Goal: Transaction & Acquisition: Purchase product/service

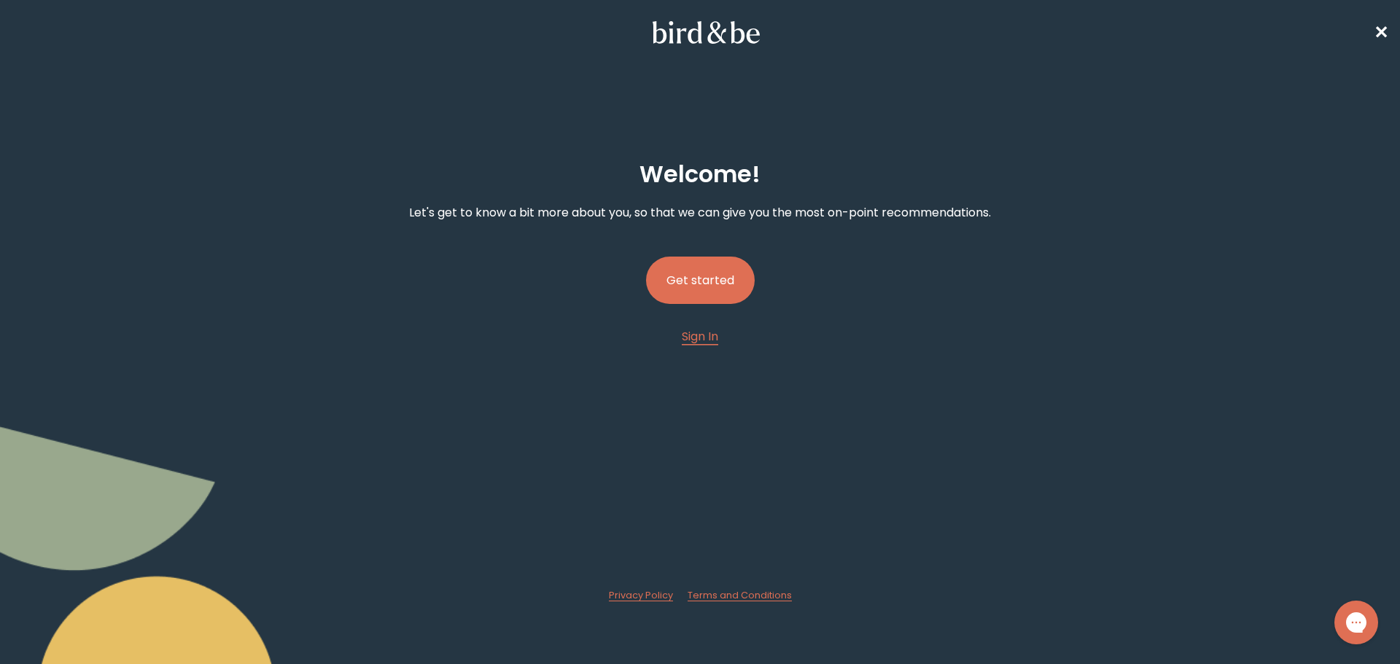
click at [728, 287] on button "Get started" at bounding box center [700, 280] width 109 height 47
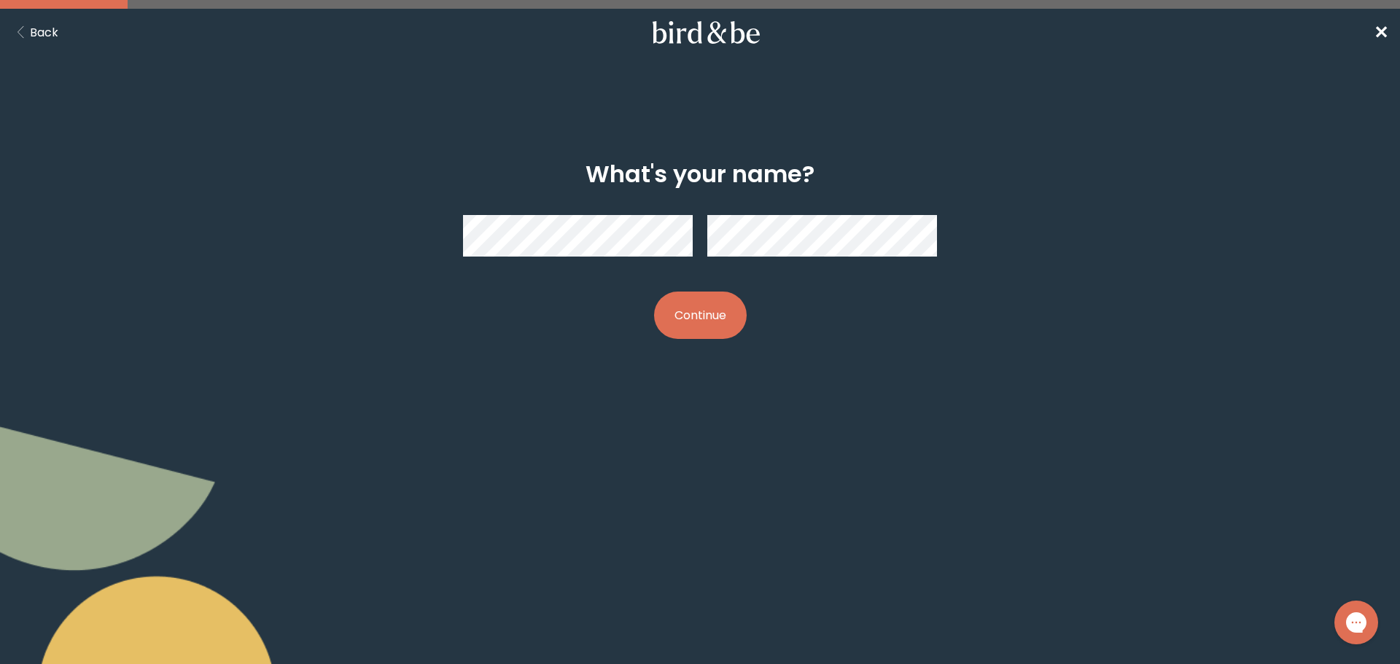
click at [711, 330] on button "Continue" at bounding box center [700, 315] width 93 height 47
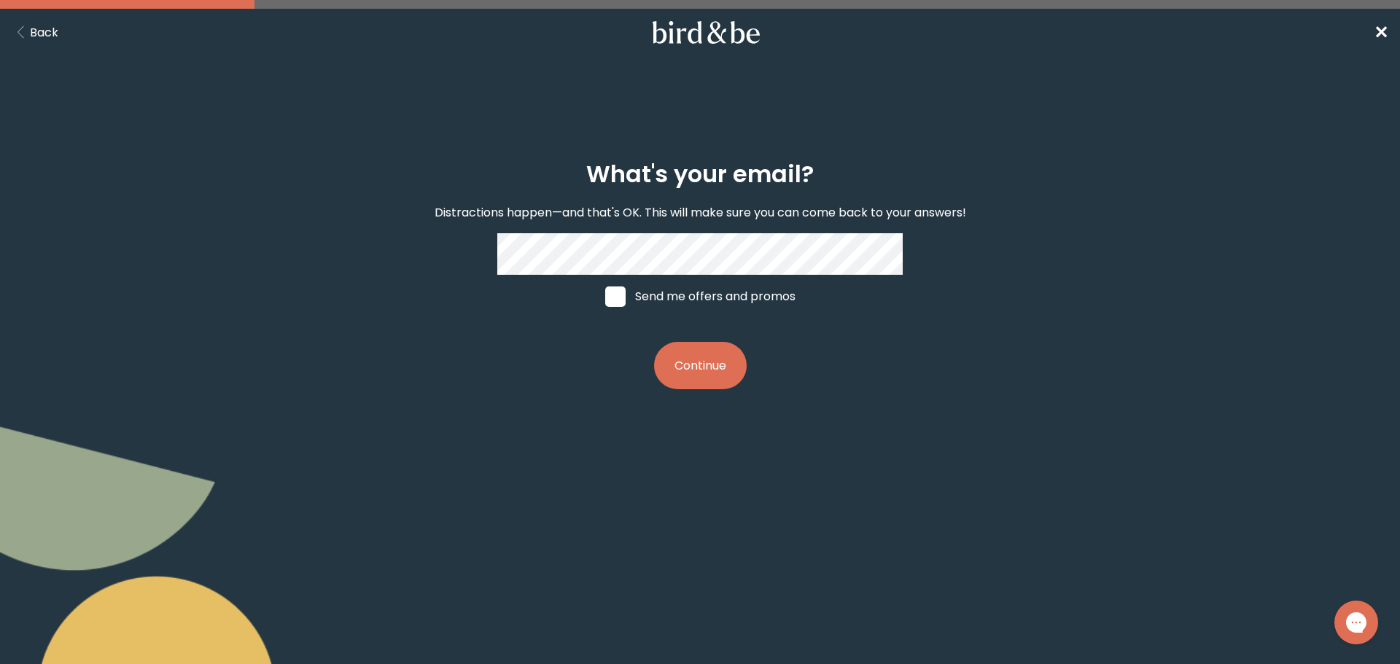
click at [695, 368] on button "Continue" at bounding box center [700, 365] width 93 height 47
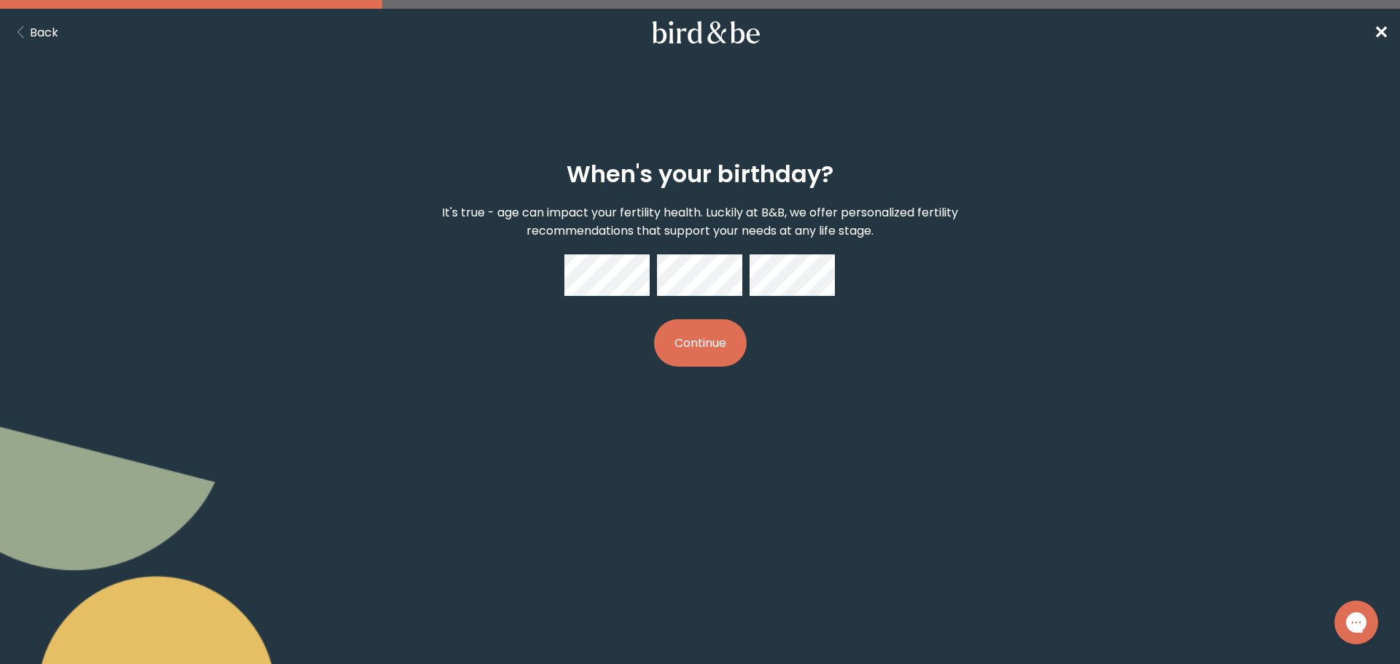
click at [728, 350] on button "Continue" at bounding box center [700, 342] width 93 height 47
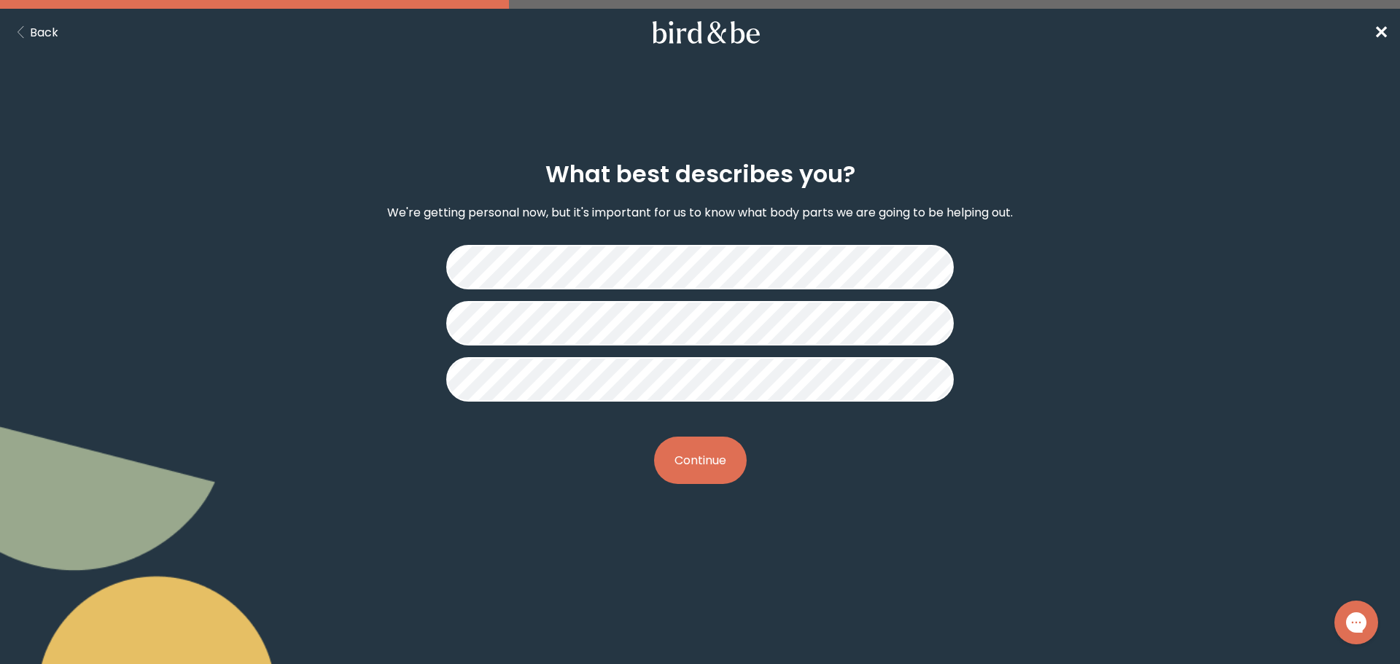
click at [694, 446] on button "Continue" at bounding box center [700, 460] width 93 height 47
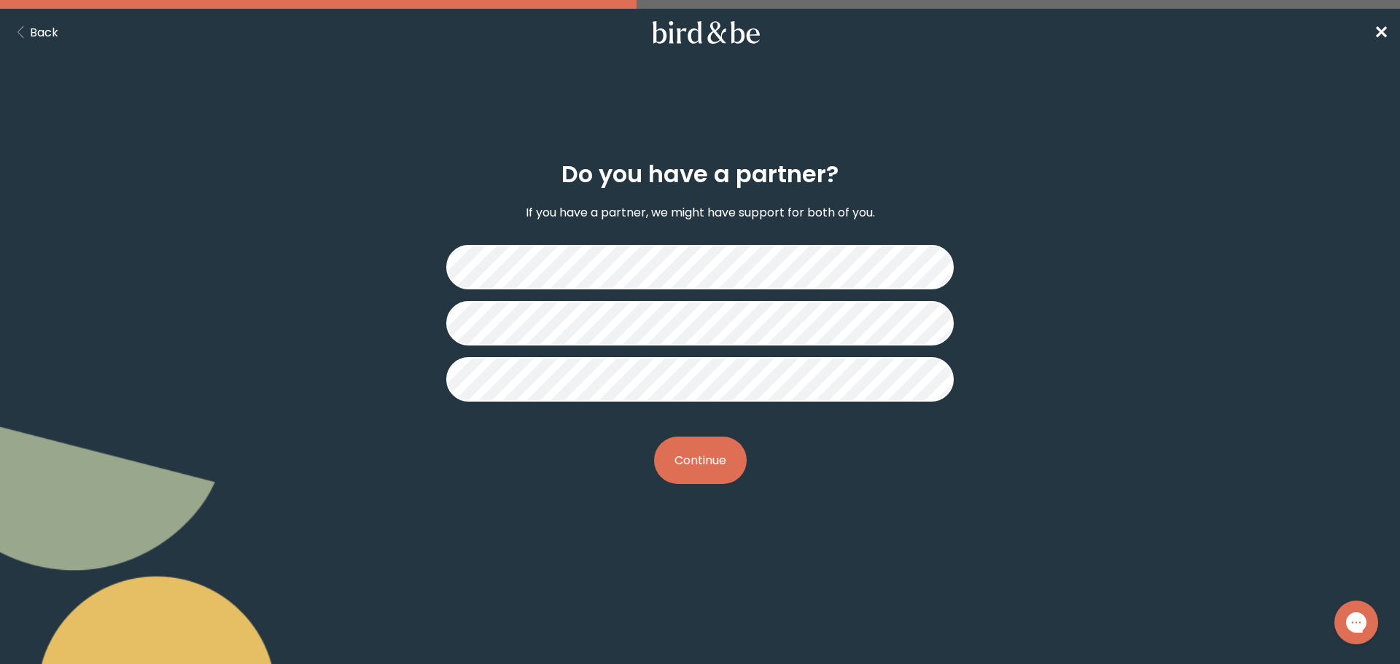
click at [717, 459] on button "Continue" at bounding box center [700, 460] width 93 height 47
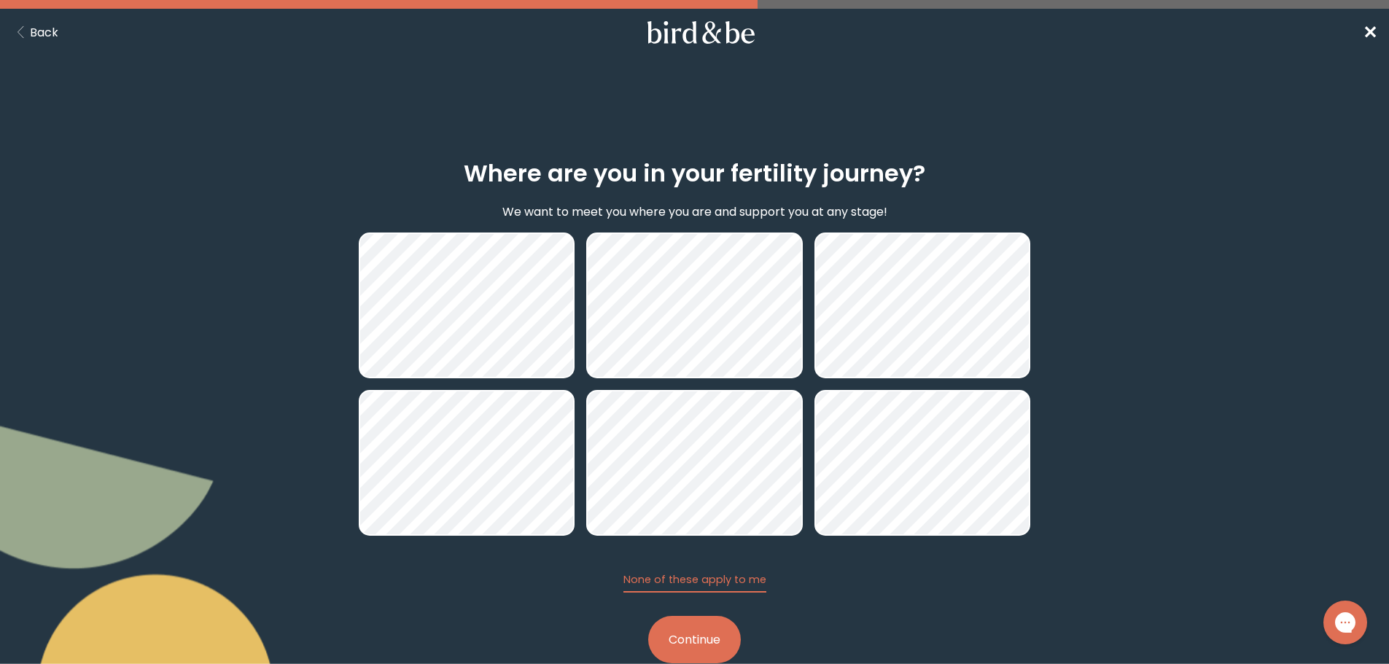
click at [706, 644] on button "Continue" at bounding box center [694, 639] width 93 height 47
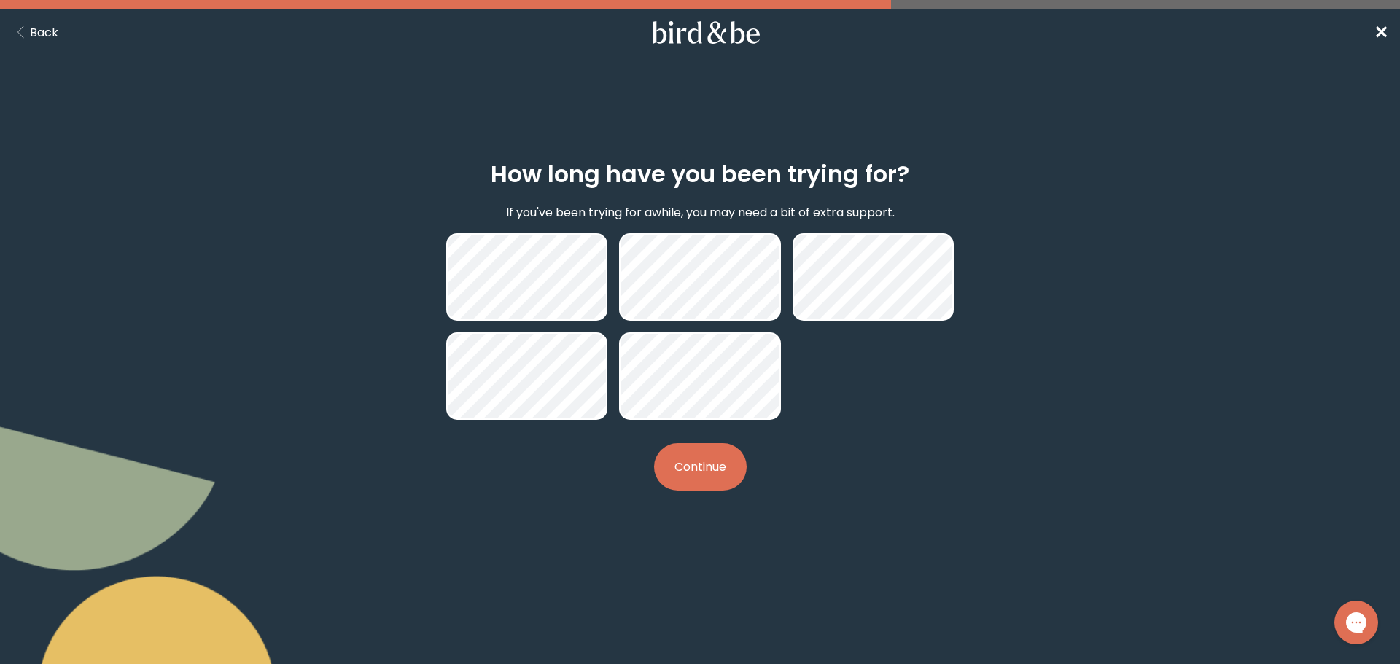
click at [702, 484] on button "Continue" at bounding box center [700, 466] width 93 height 47
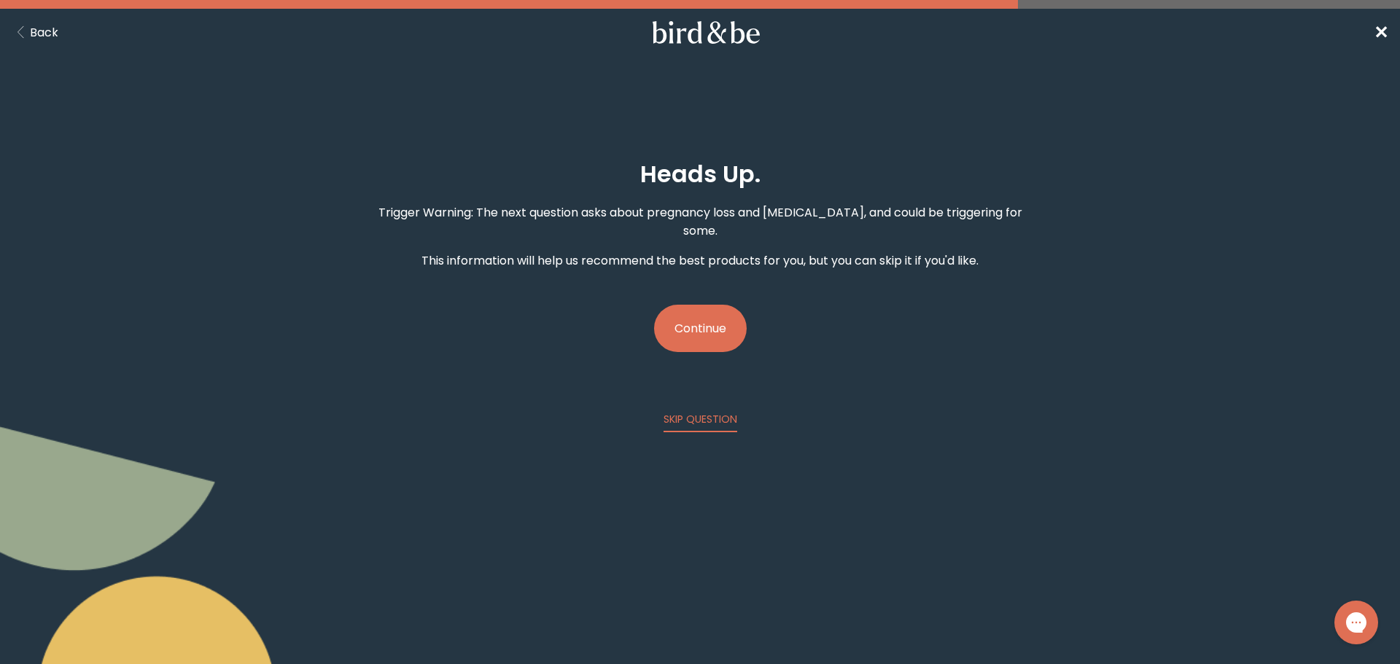
click at [690, 319] on button "Continue" at bounding box center [700, 328] width 93 height 47
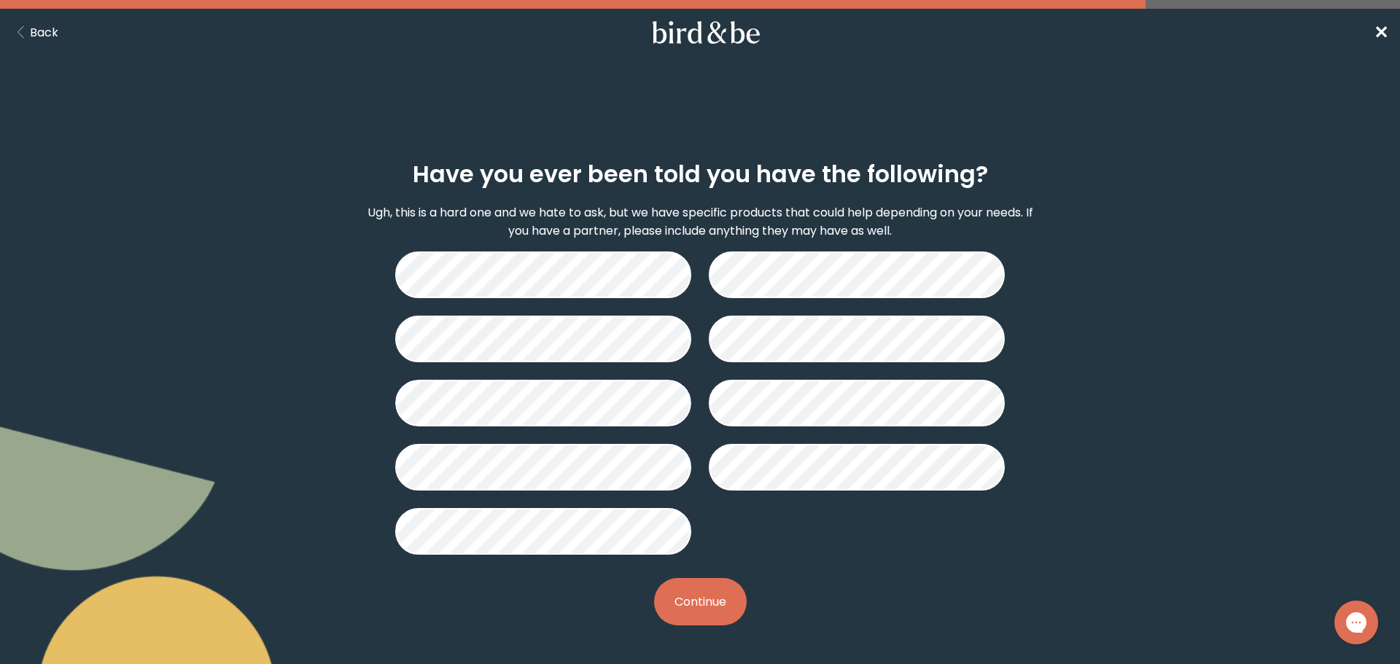
click at [714, 605] on button "Continue" at bounding box center [700, 601] width 93 height 47
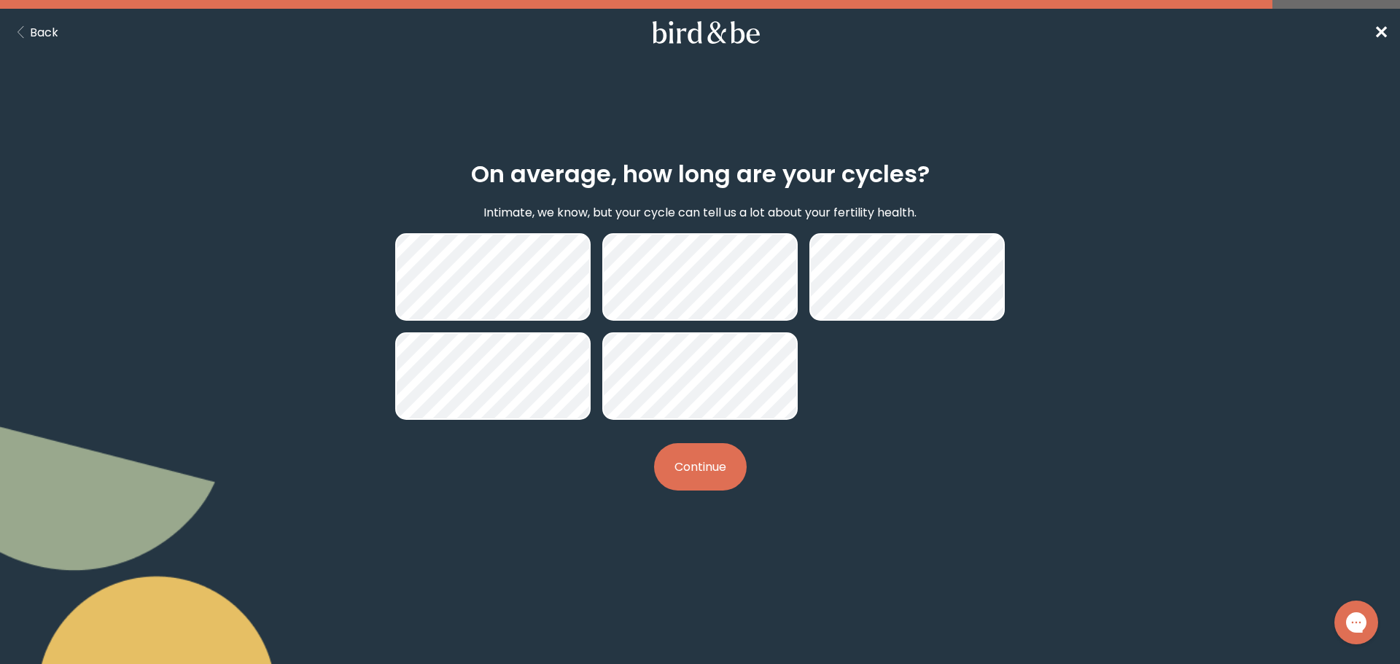
click at [700, 483] on button "Continue" at bounding box center [700, 466] width 93 height 47
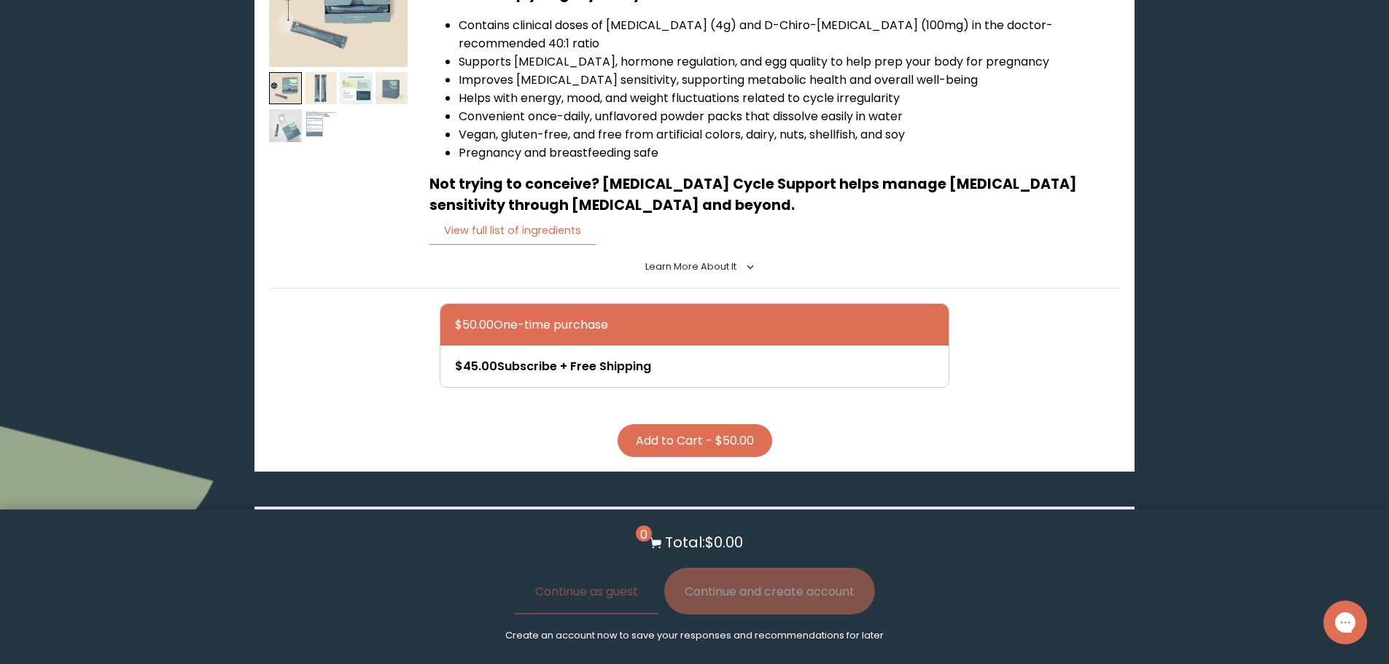
scroll to position [342, 0]
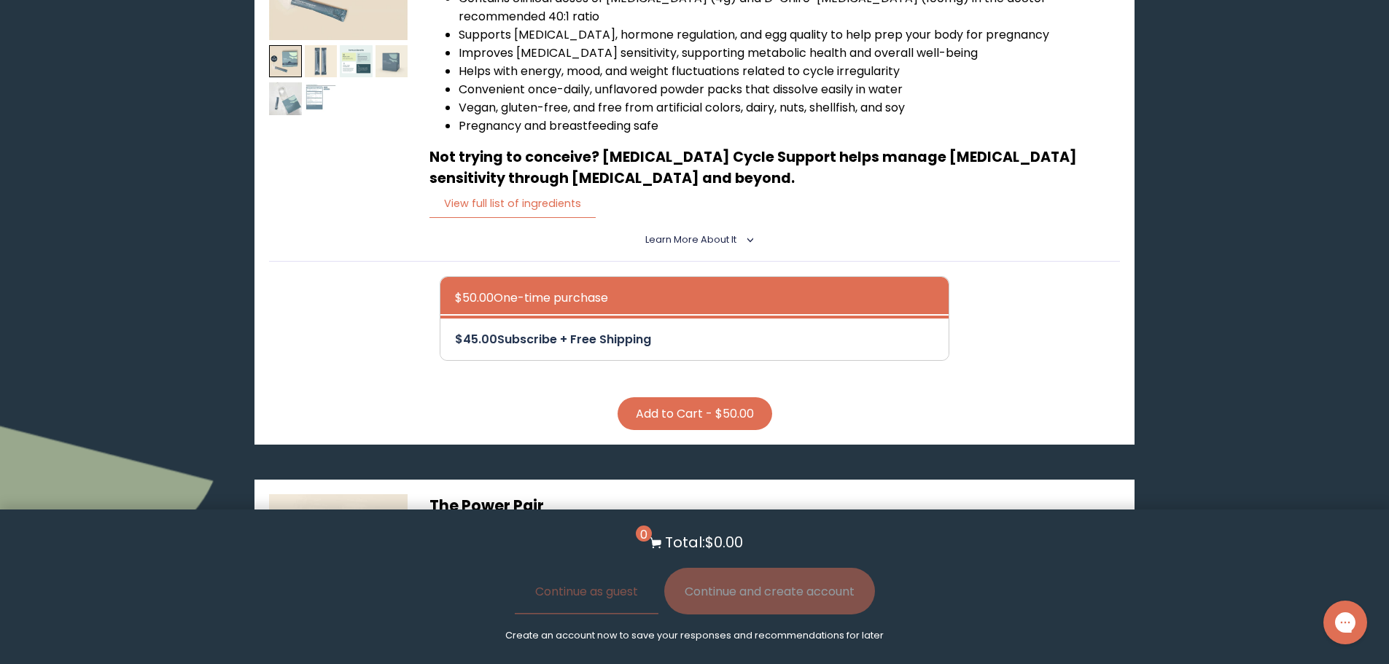
click at [706, 319] on div at bounding box center [709, 340] width 509 height 42
click at [455, 330] on input "$45.00 Subscribe + Free Shipping" at bounding box center [454, 330] width 1 height 1
radio input "true"
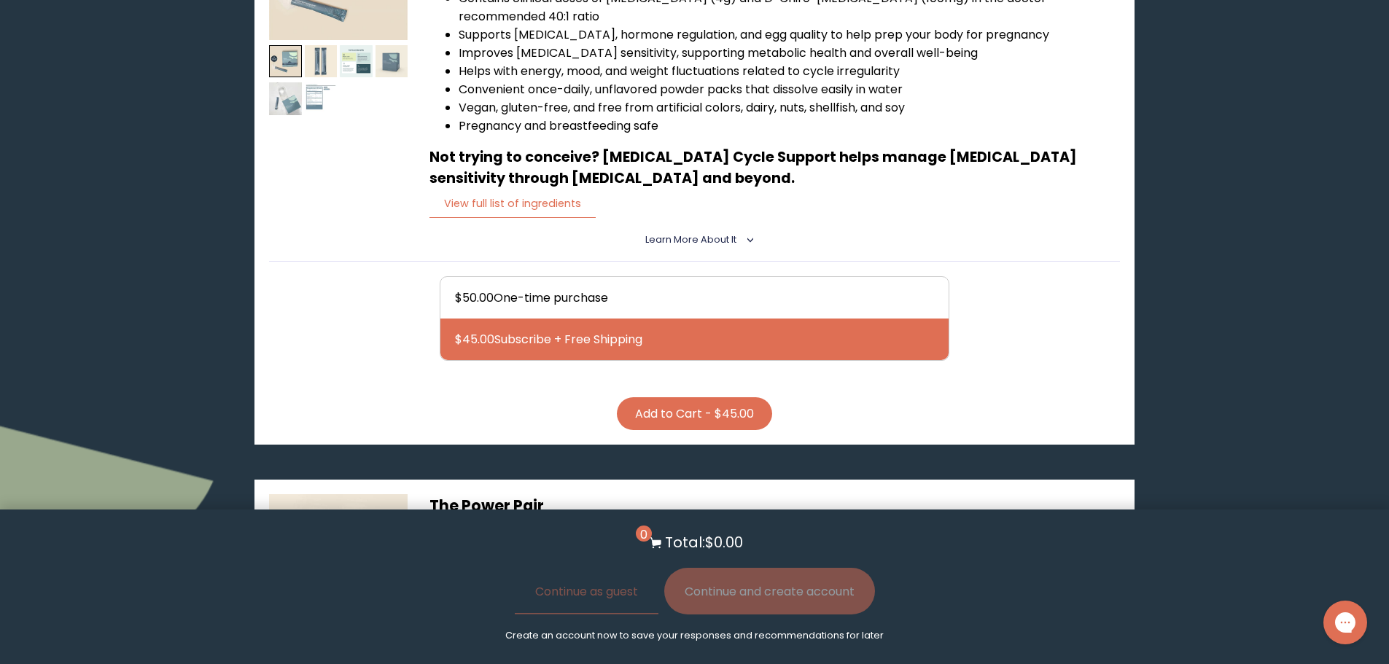
click at [706, 402] on button "Add to Cart - $45.00" at bounding box center [694, 413] width 155 height 33
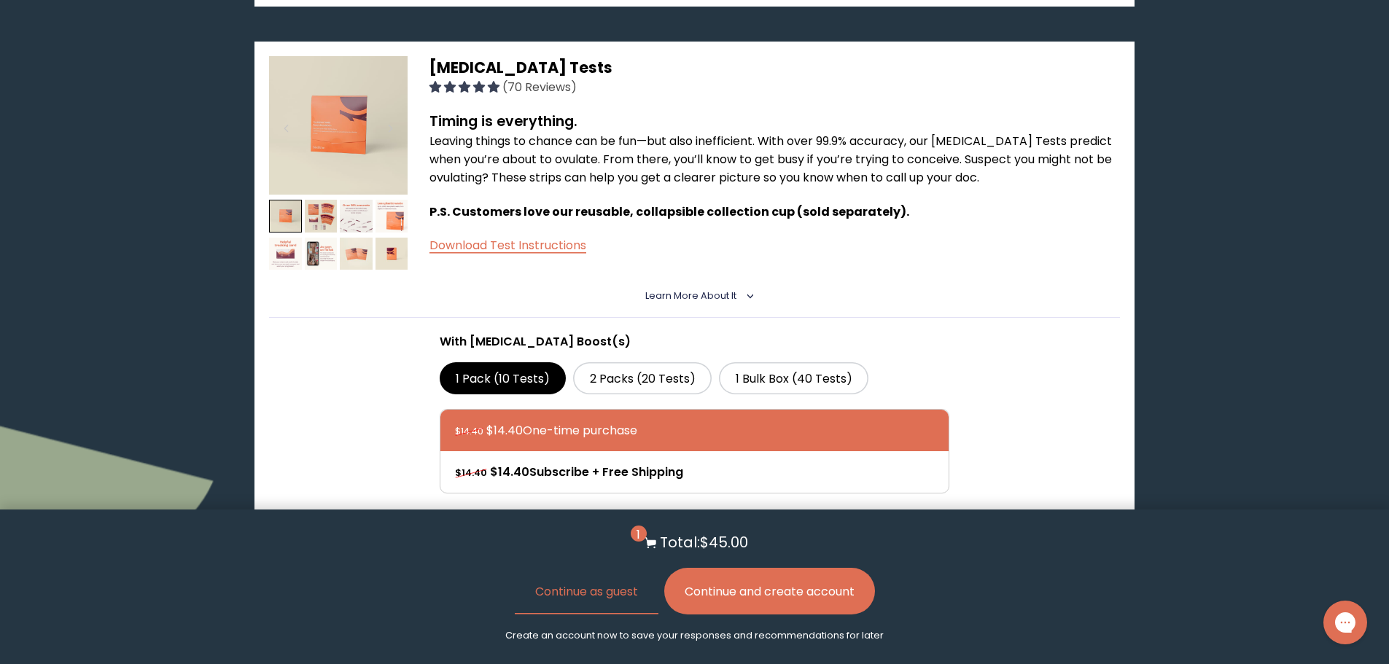
scroll to position [1509, 0]
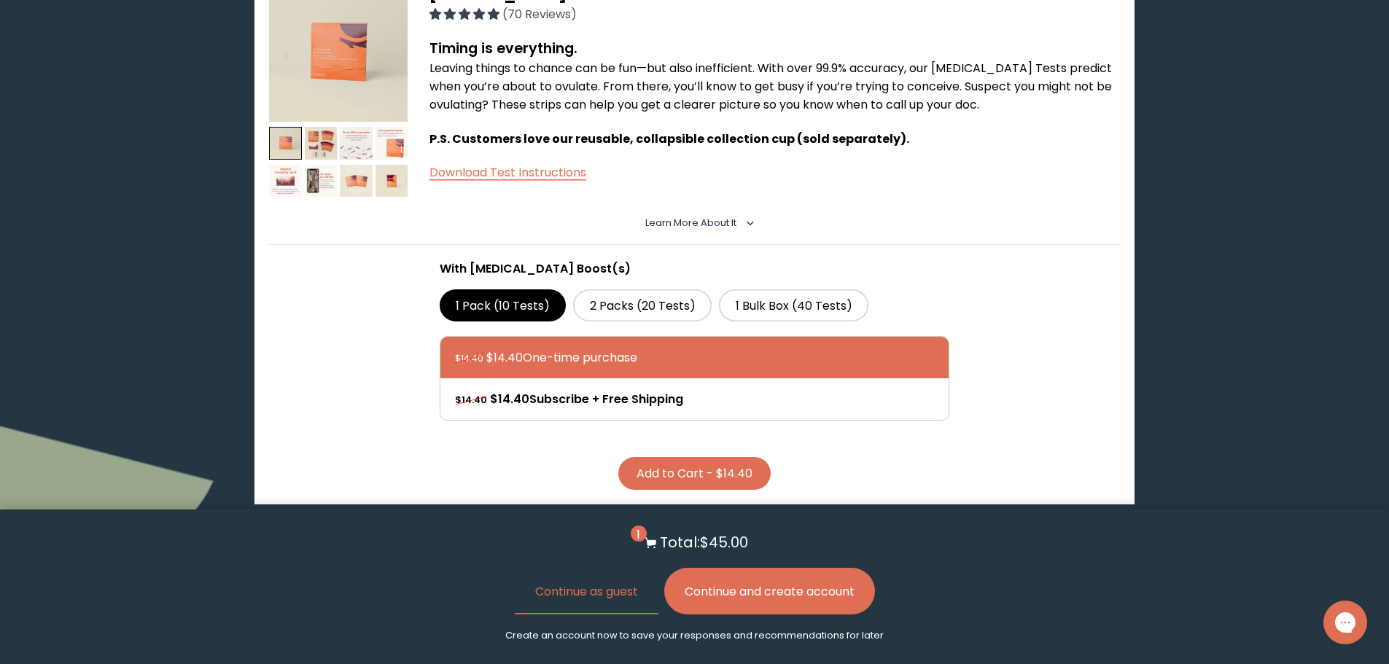
click at [696, 464] on button "Add to Cart - $14.40" at bounding box center [694, 473] width 152 height 33
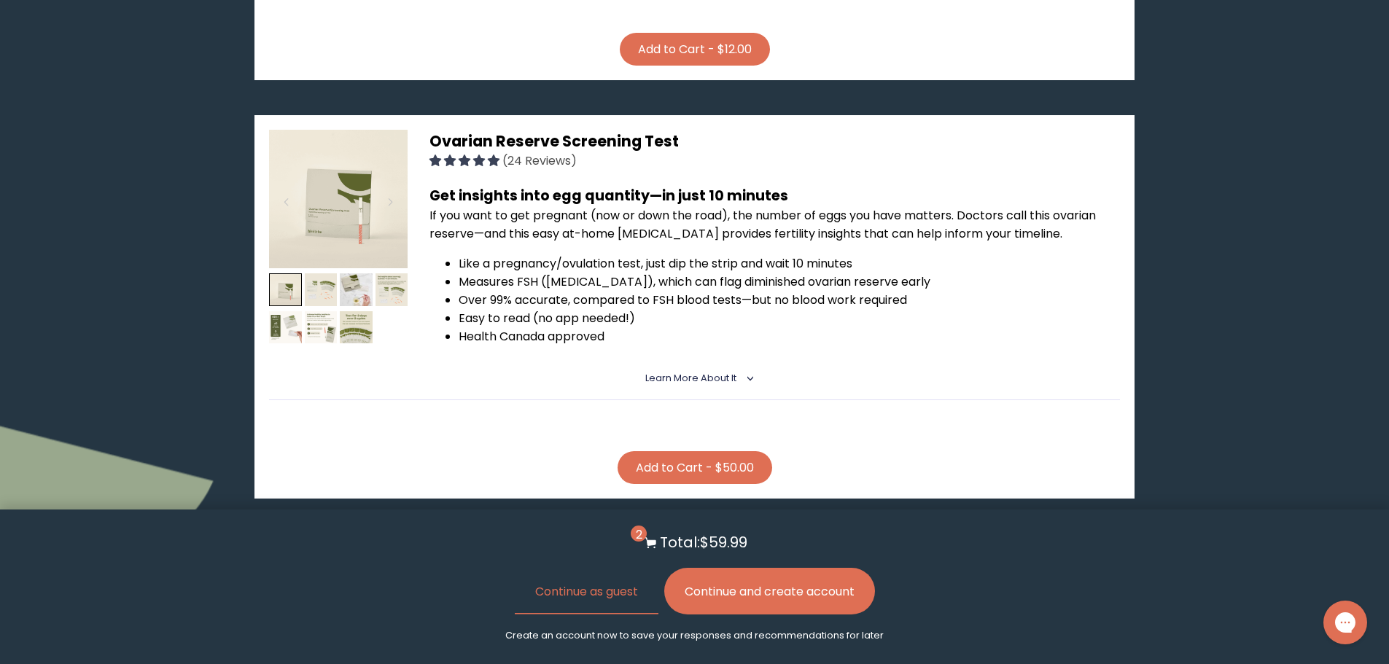
scroll to position [2530, 0]
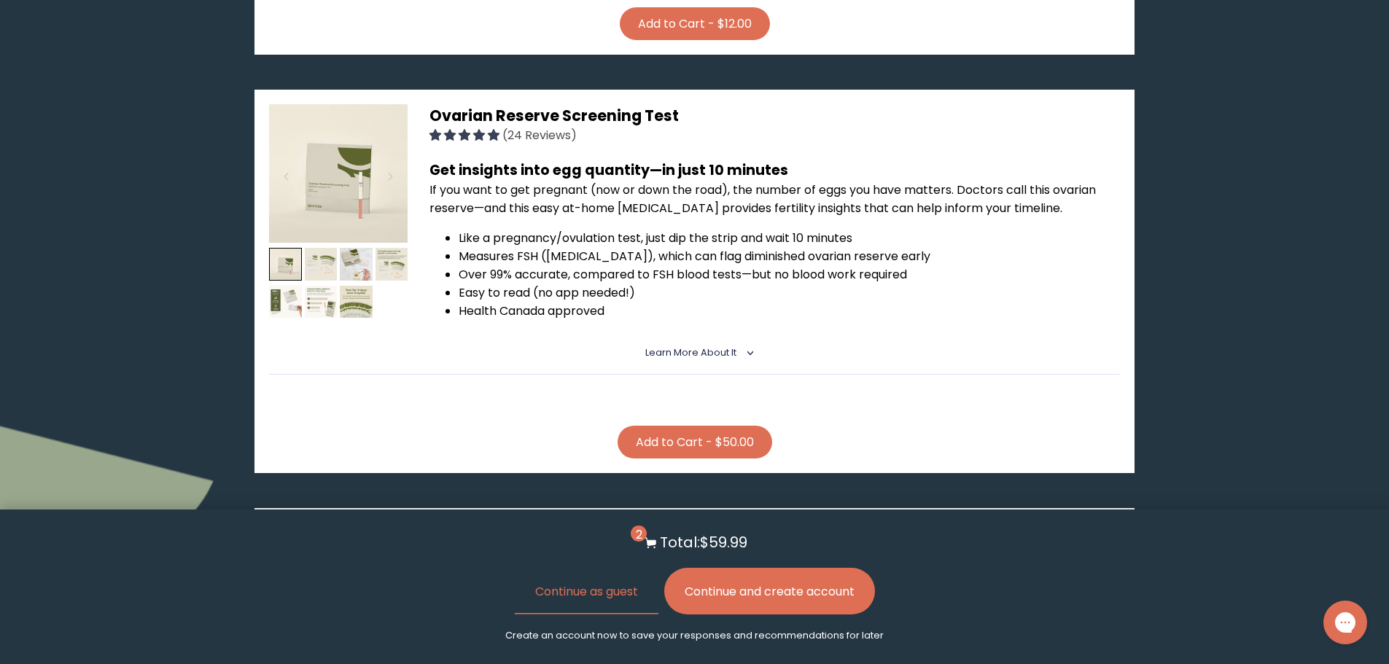
click at [718, 346] on span "Learn More About it" at bounding box center [690, 352] width 91 height 12
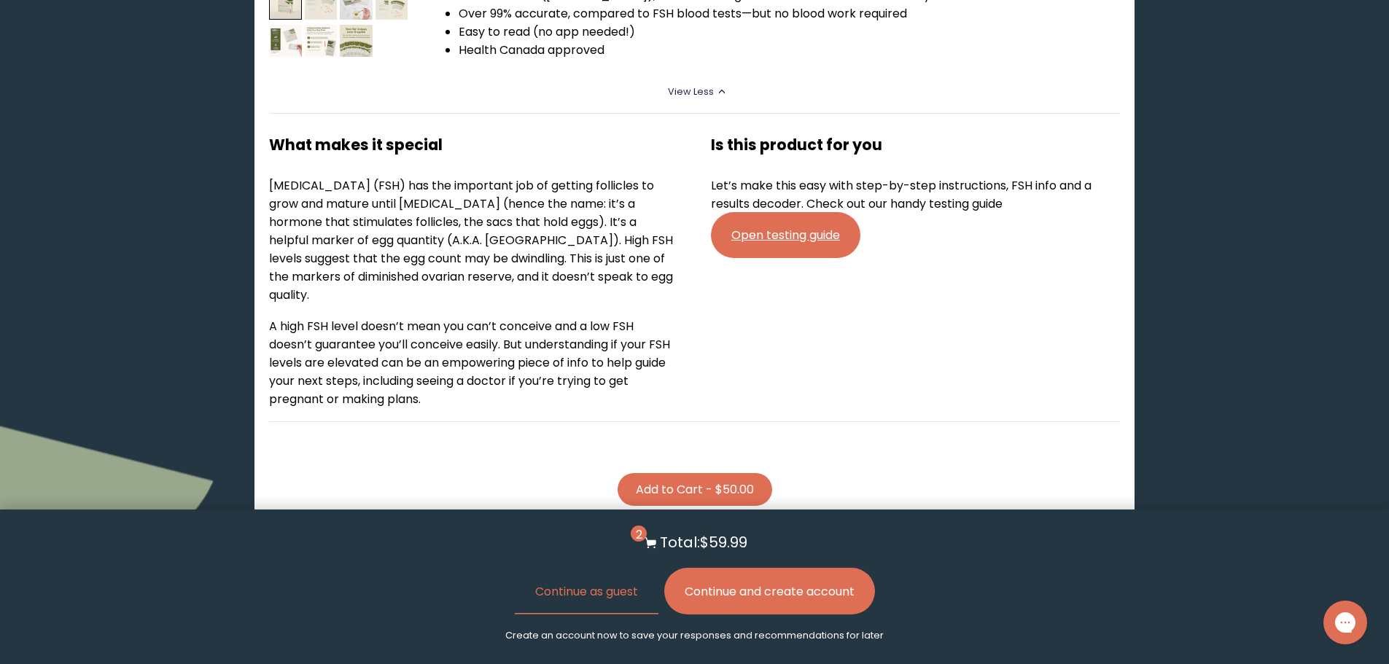
scroll to position [2822, 0]
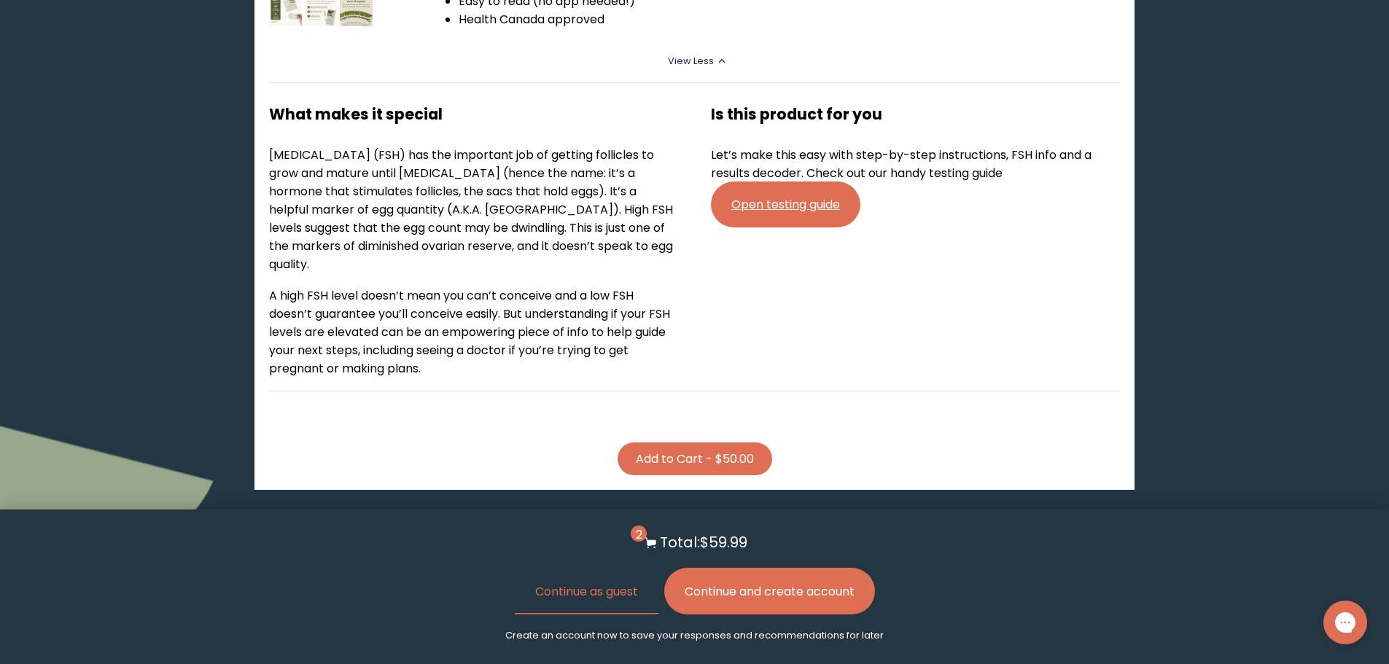
click at [818, 186] on link "Open testing guide" at bounding box center [785, 205] width 149 height 46
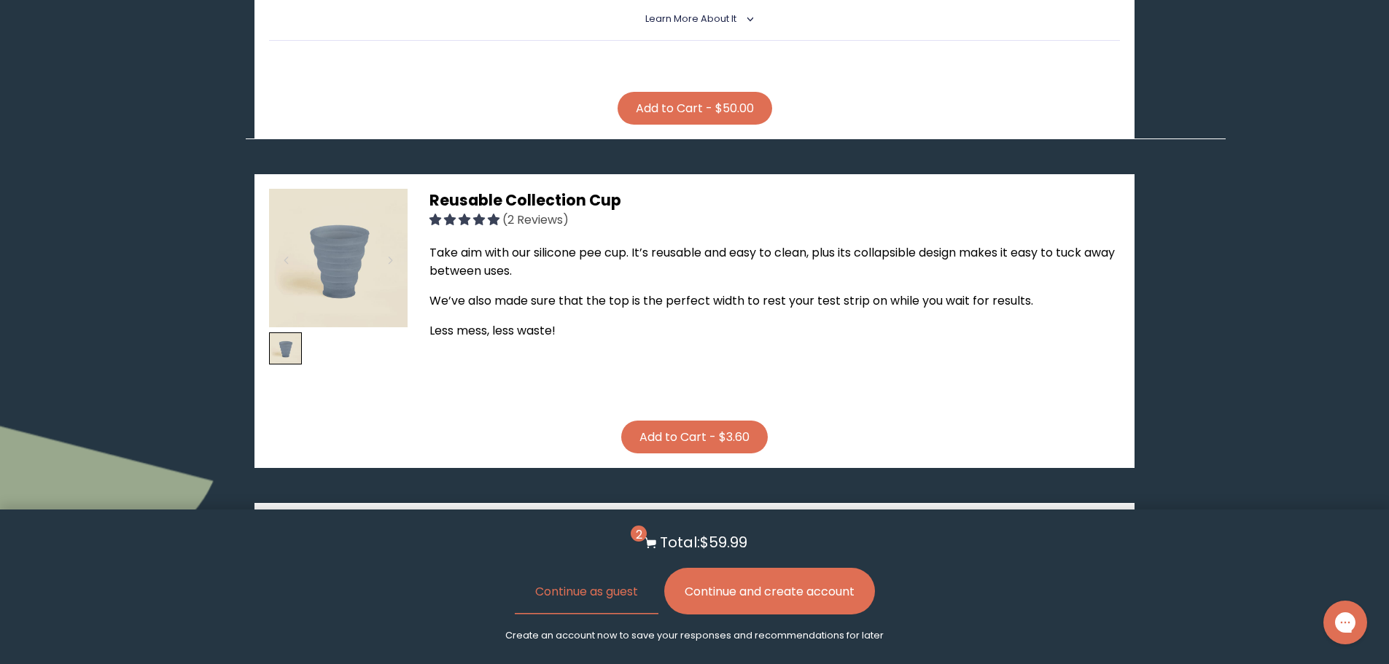
scroll to position [2822, 0]
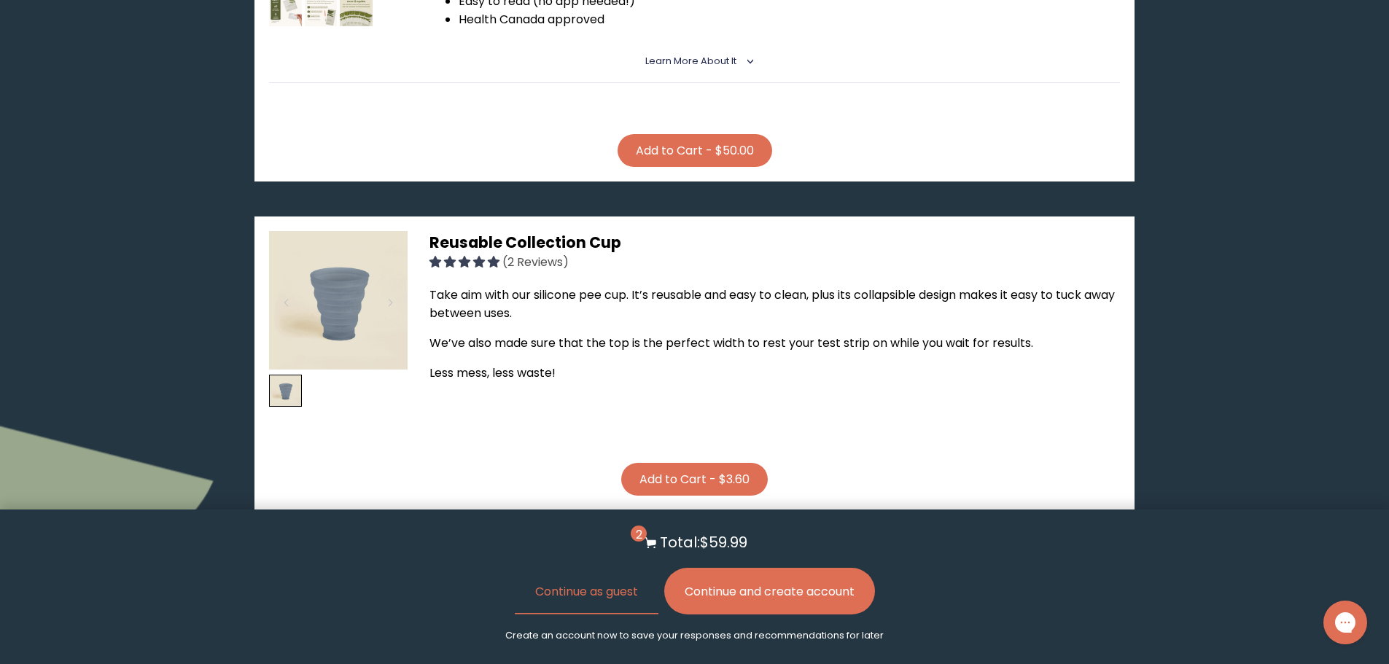
click at [714, 463] on button "Add to Cart - $3.60" at bounding box center [694, 479] width 147 height 33
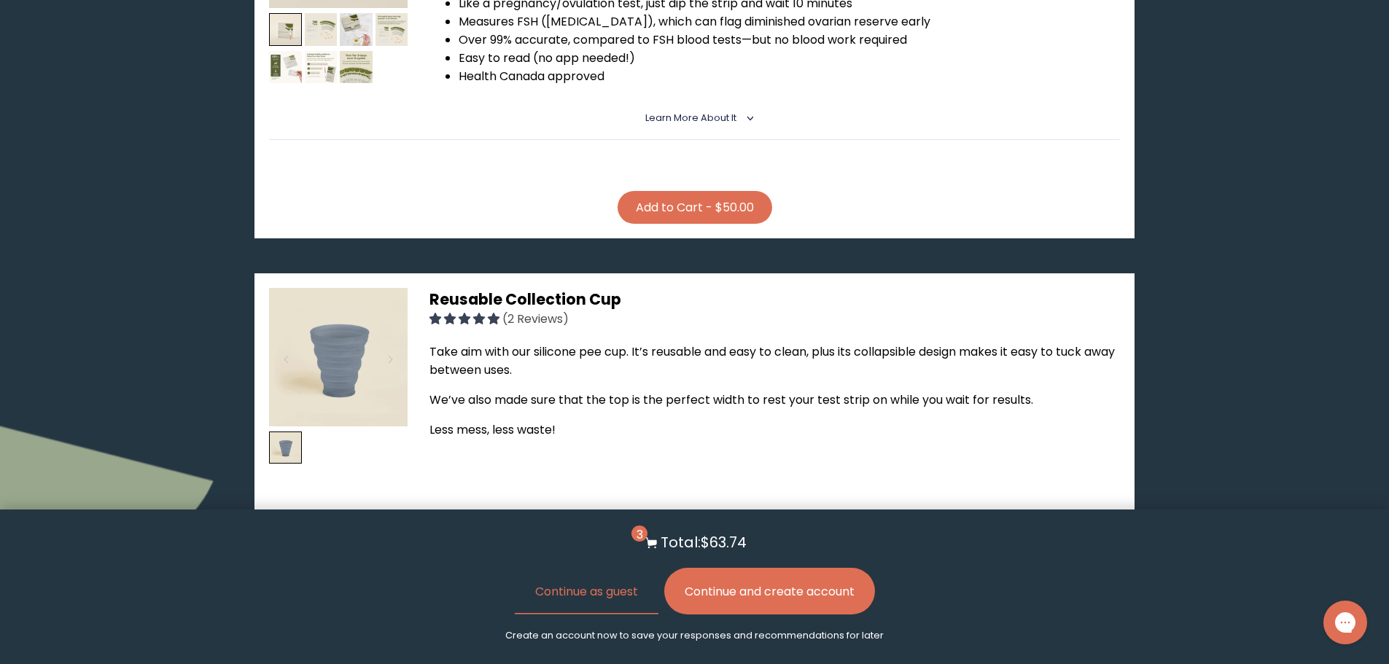
scroll to position [2676, 0]
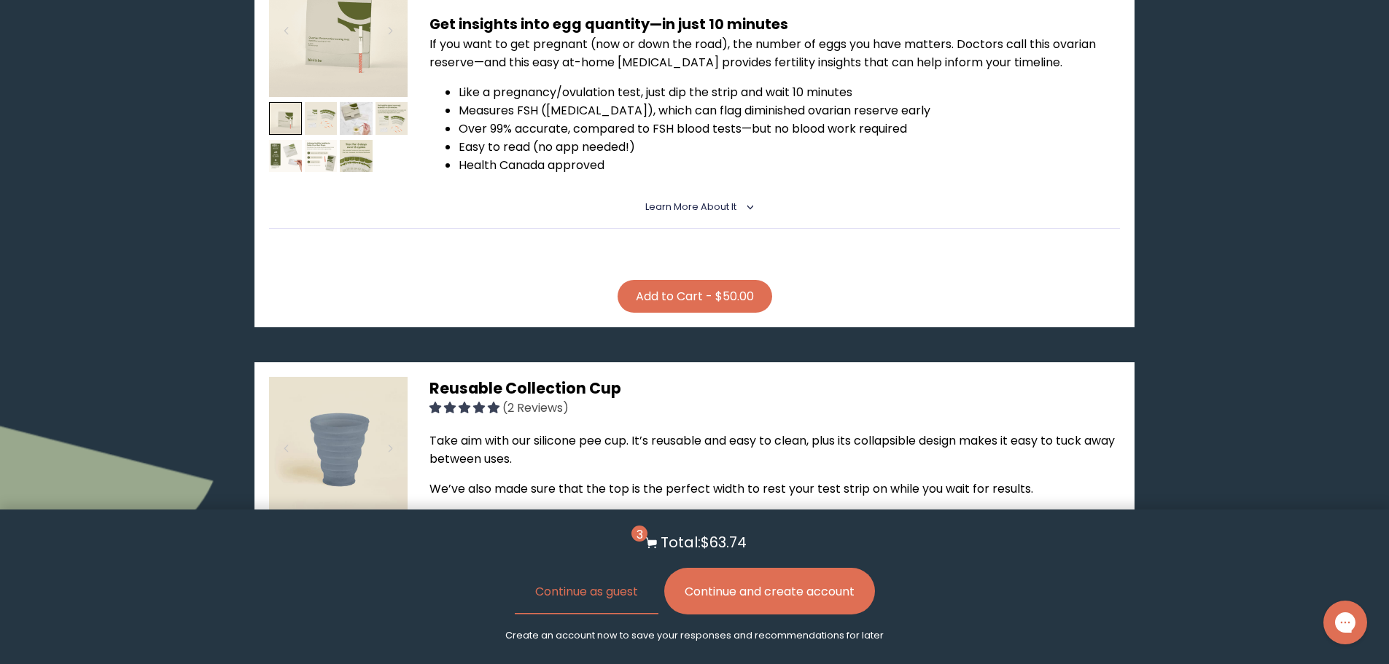
click at [718, 282] on button "Add to Cart - $50.00" at bounding box center [695, 296] width 155 height 33
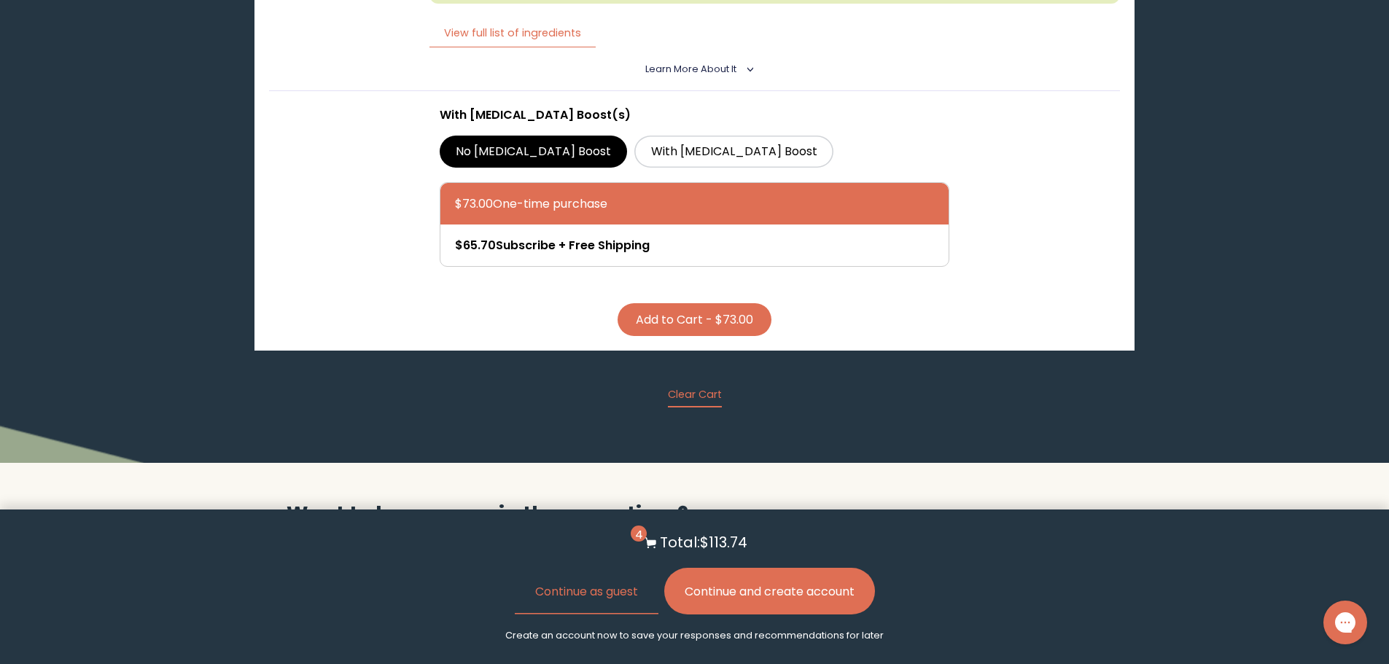
scroll to position [4353, 0]
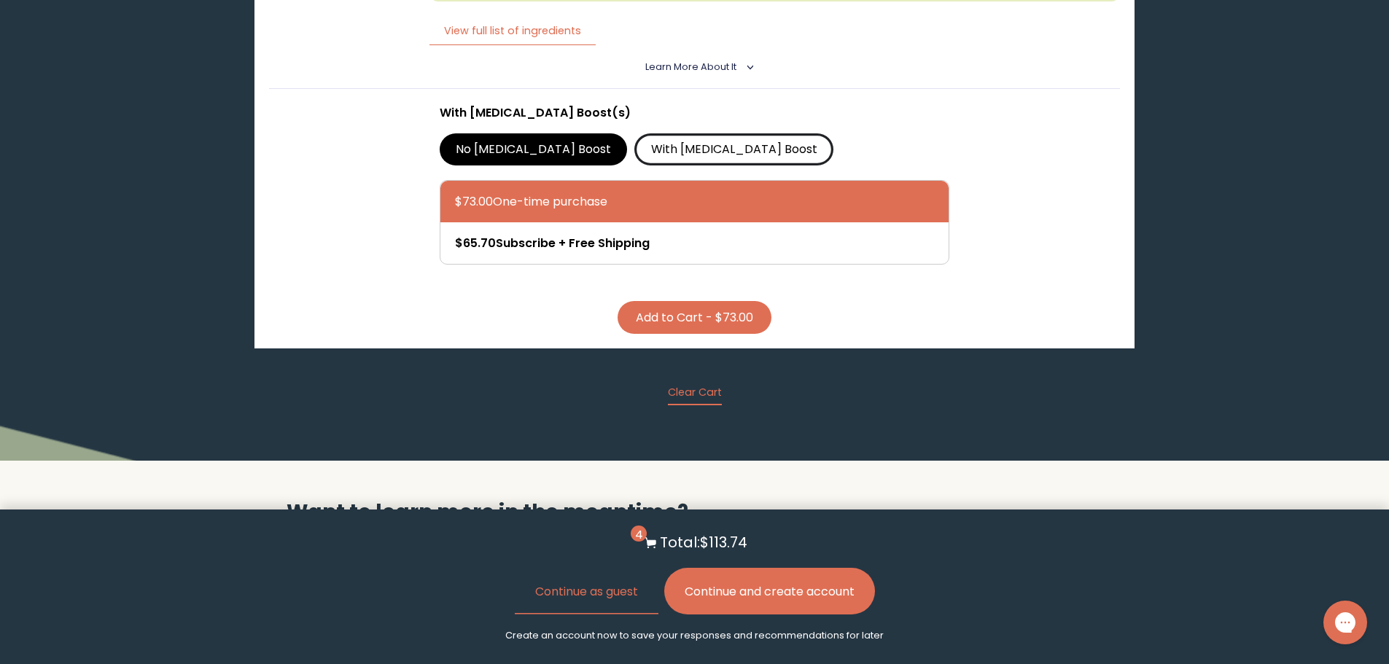
click at [646, 133] on label "With [MEDICAL_DATA] Boost" at bounding box center [733, 149] width 199 height 32
click at [0, 0] on input "With [MEDICAL_DATA] Boost" at bounding box center [0, 0] width 0 height 0
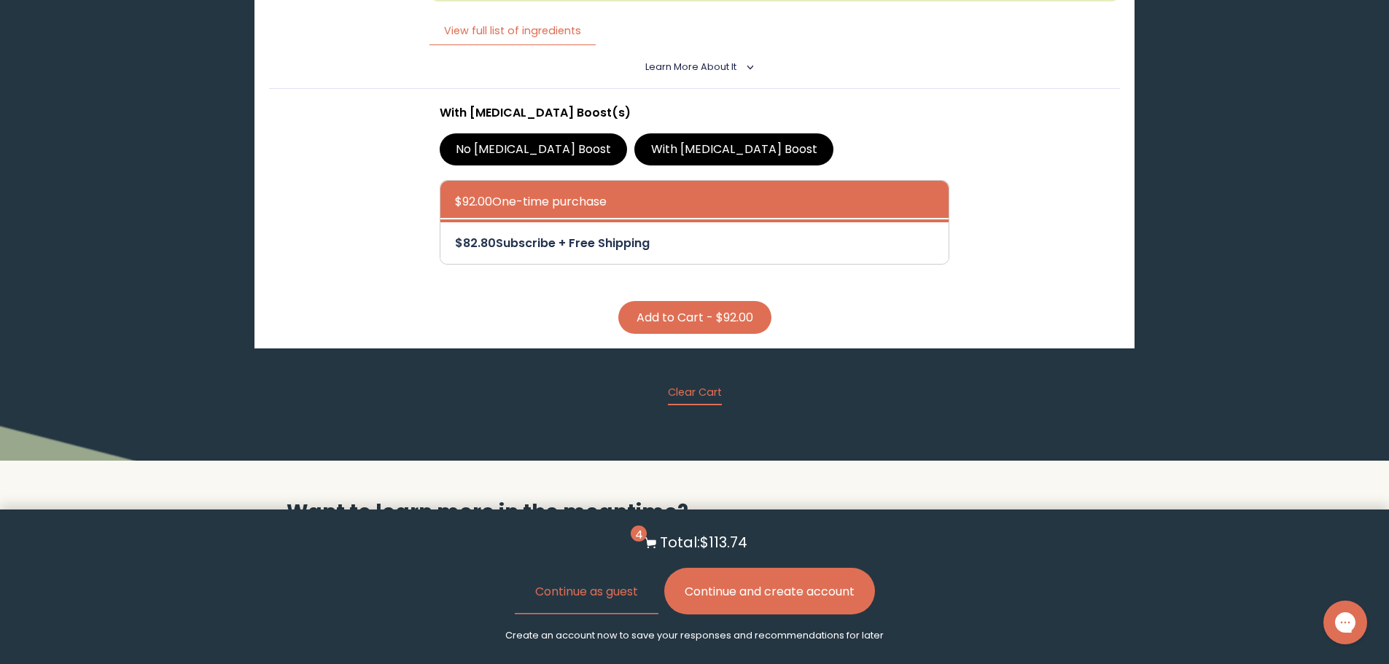
click at [651, 233] on div at bounding box center [709, 243] width 509 height 42
click at [455, 233] on input "$82.80 Subscribe + Free Shipping" at bounding box center [454, 233] width 1 height 1
radio input "true"
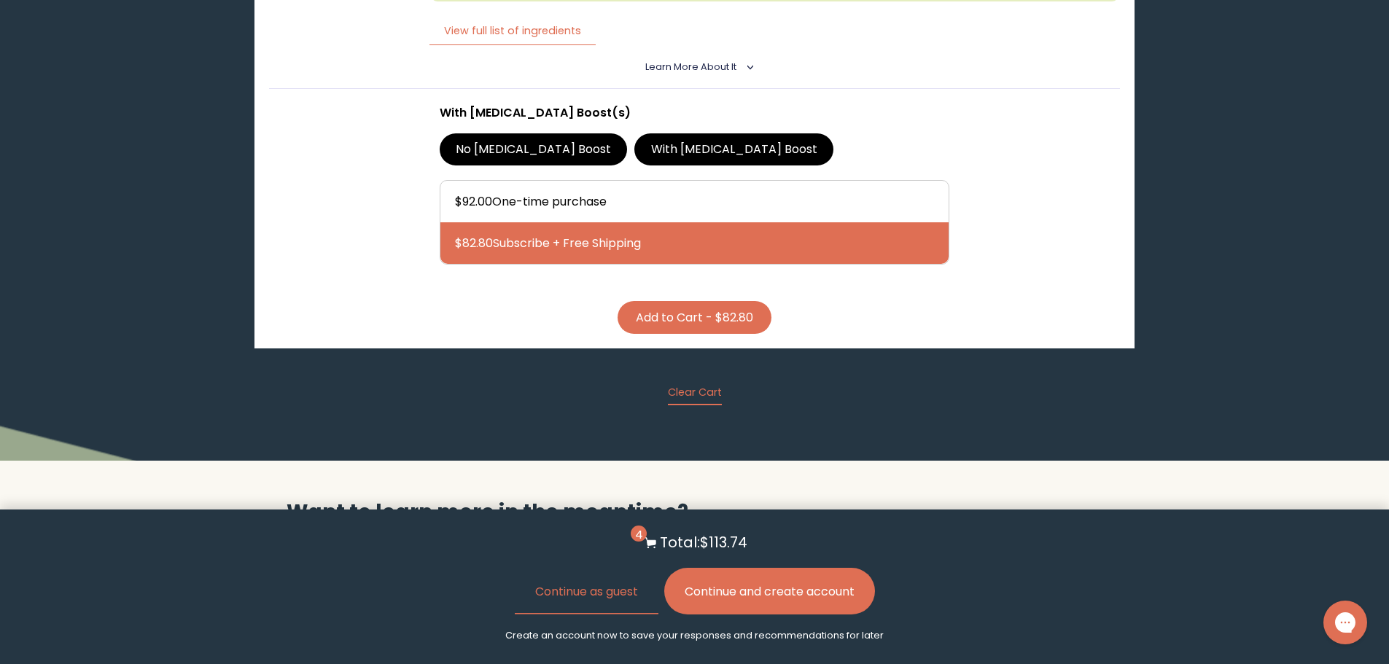
click at [670, 301] on button "Add to Cart - $82.80" at bounding box center [695, 317] width 154 height 33
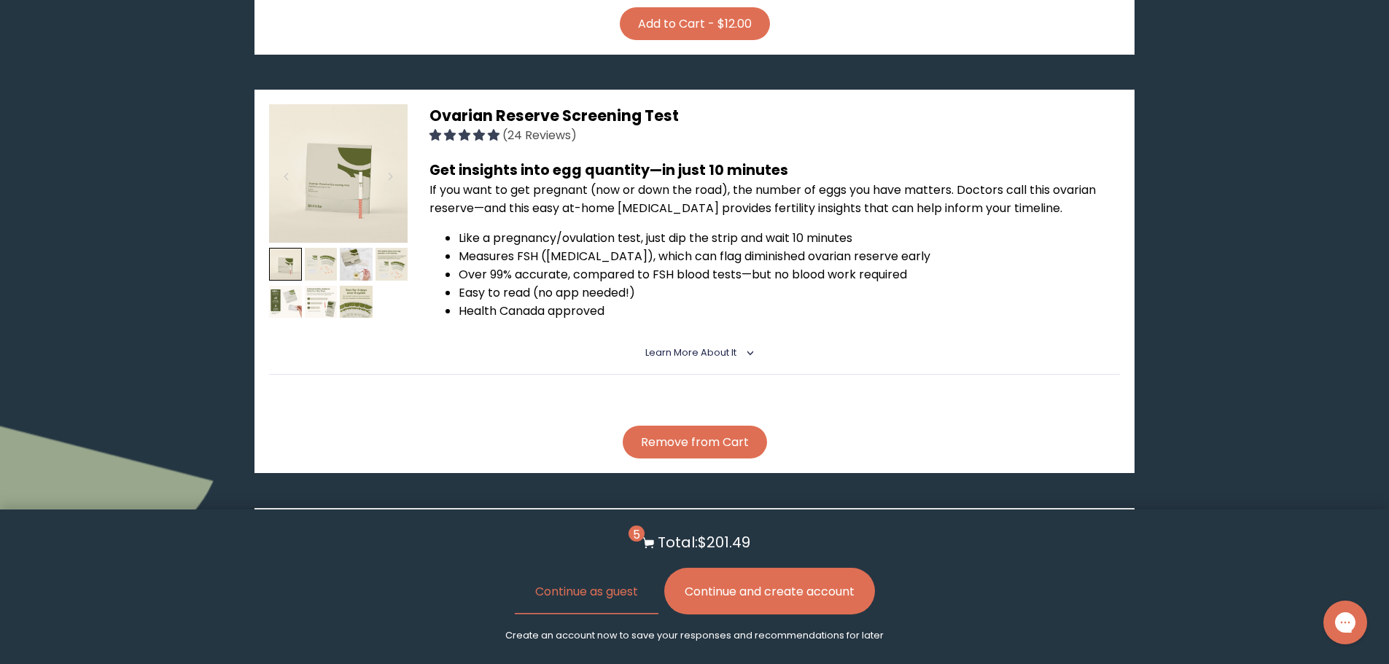
scroll to position [0, 0]
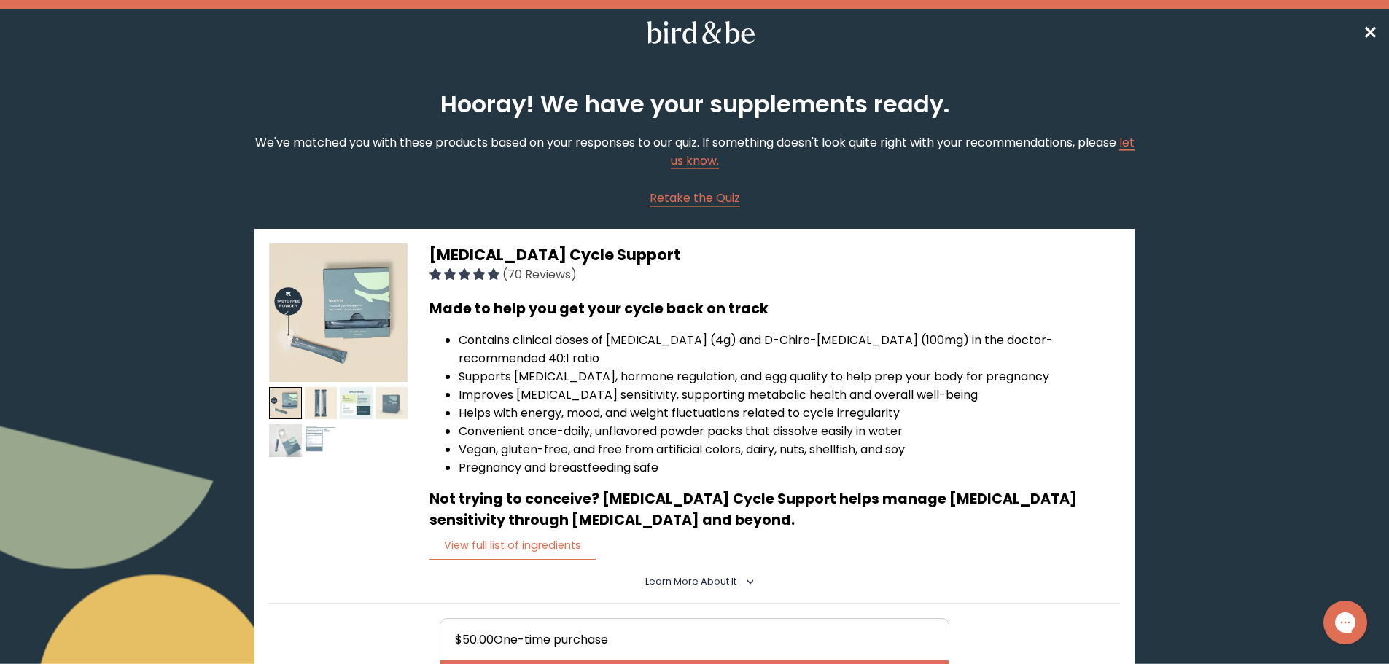
click at [1366, 23] on span "✕" at bounding box center [1370, 32] width 15 height 24
